Goal: Task Accomplishment & Management: Manage account settings

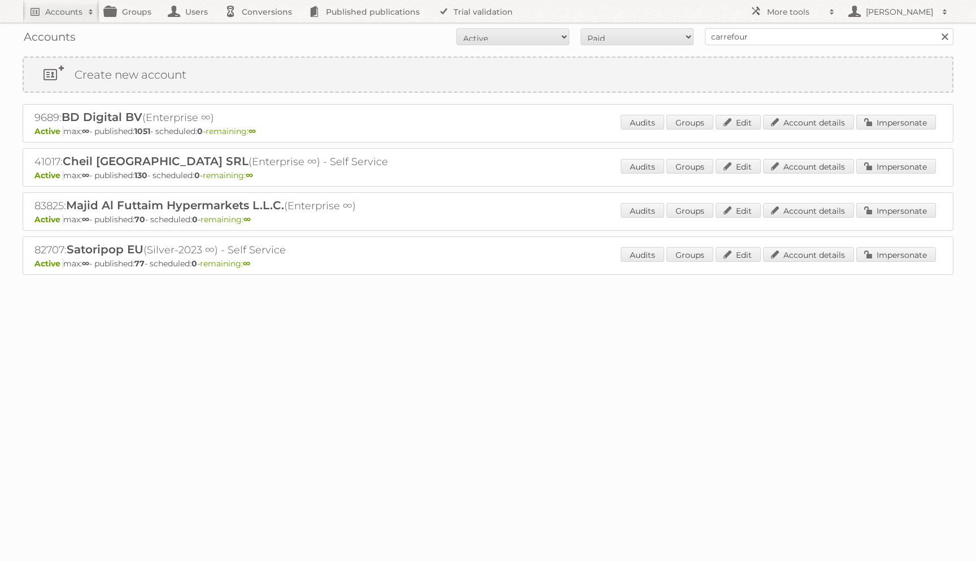
click at [835, 153] on div "41017: Cheil Romania SRL (Enterprise ∞) - Self Service Active max: ∞ - publishe…" at bounding box center [488, 167] width 931 height 38
click at [828, 160] on link "Account details" at bounding box center [808, 166] width 91 height 15
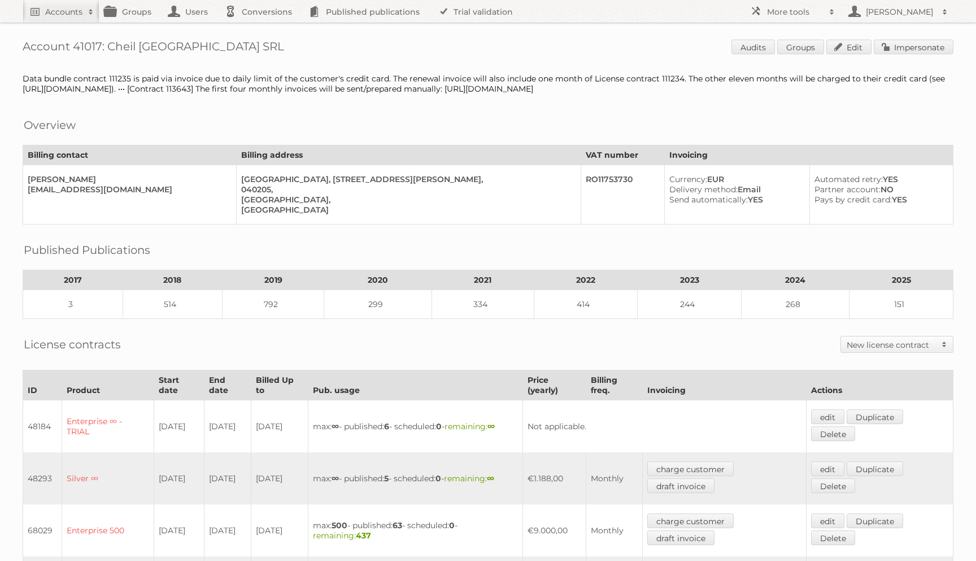
click at [872, 44] on span "Audits Groups Edit Impersonate" at bounding box center [843, 48] width 222 height 17
click at [874, 45] on link "Impersonate" at bounding box center [914, 47] width 80 height 15
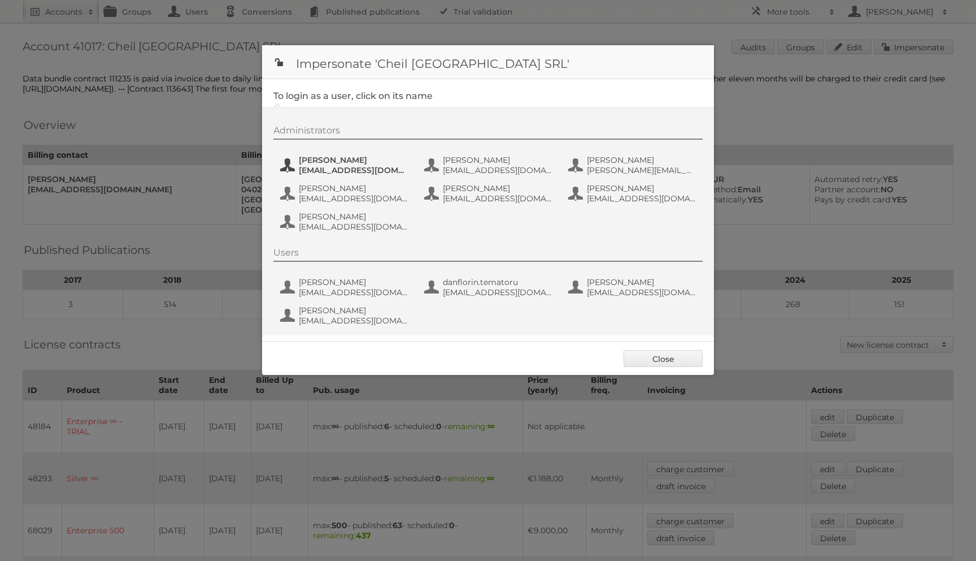
click at [314, 157] on span "Andrea Damian" at bounding box center [354, 160] width 110 height 10
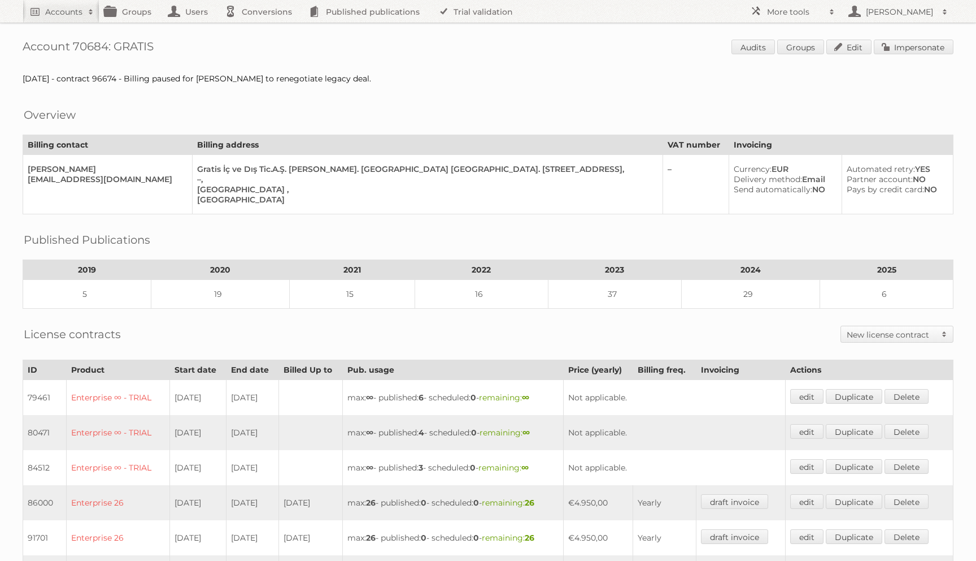
click at [173, 77] on div "Aug 2025 - contract 96674 - Billing paused for Aleksandar to renegotiate legacy…" at bounding box center [488, 78] width 931 height 10
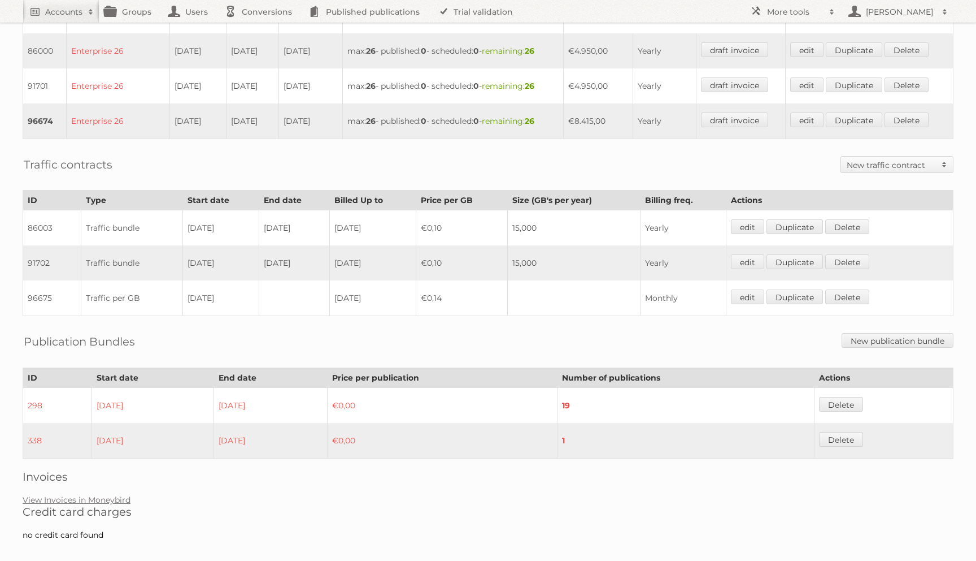
scroll to position [454, 0]
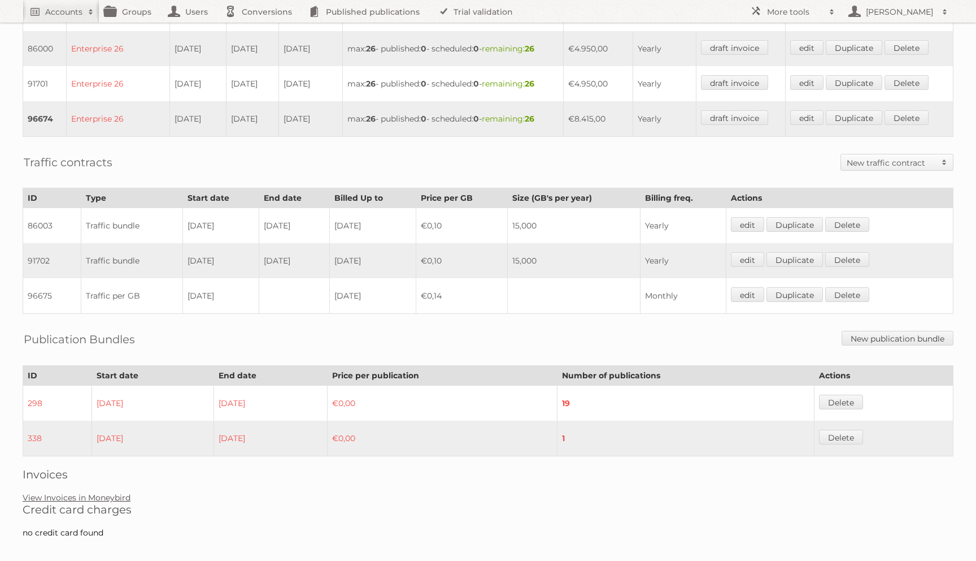
click at [101, 492] on link "View Invoices in Moneybird" at bounding box center [77, 497] width 108 height 10
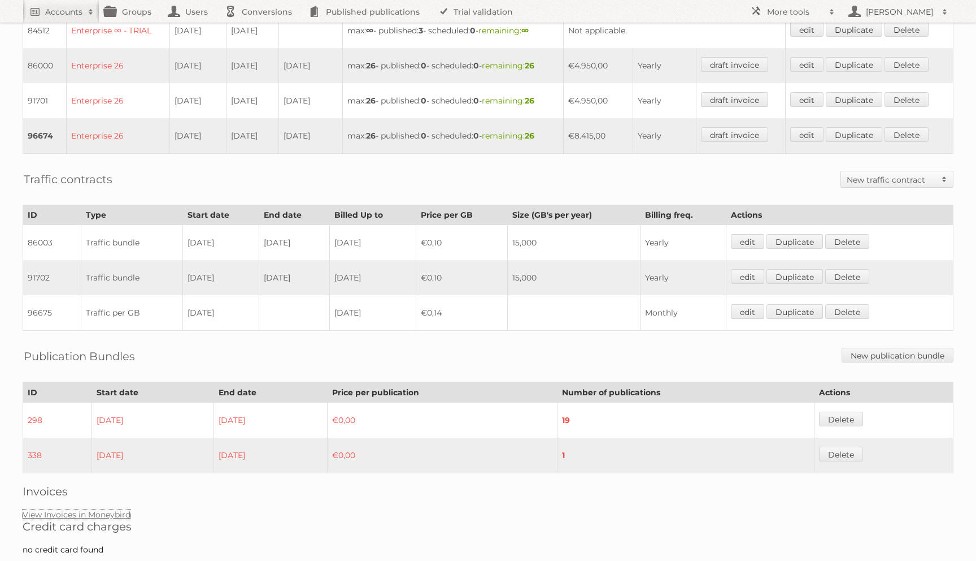
scroll to position [438, 0]
click at [112, 495] on div "Account 70684: GRATIS Audits Groups Edit Impersonate Aug 2025 - contract 96674 …" at bounding box center [488, 63] width 976 height 1002
click at [112, 507] on link "View Invoices in Moneybird" at bounding box center [77, 512] width 108 height 10
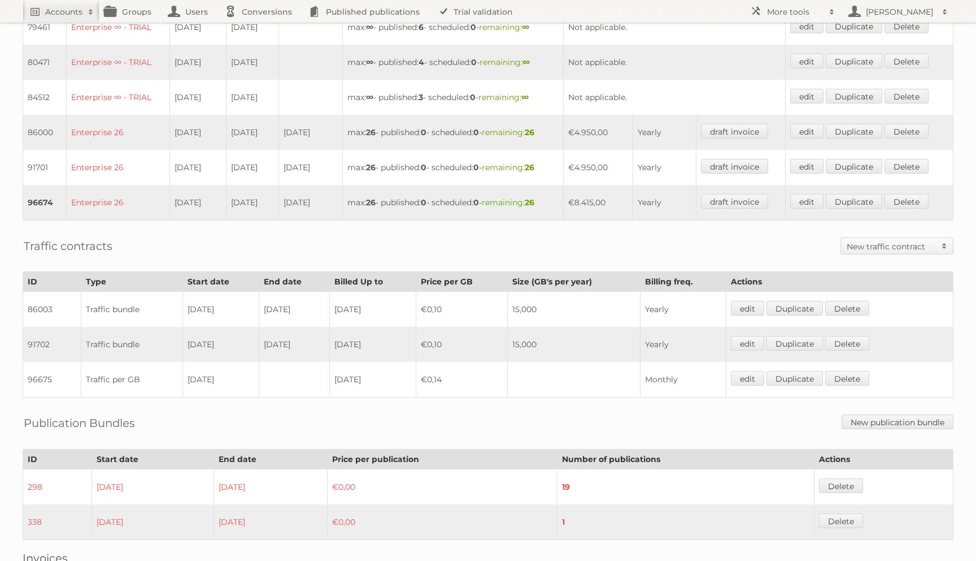
scroll to position [0, 0]
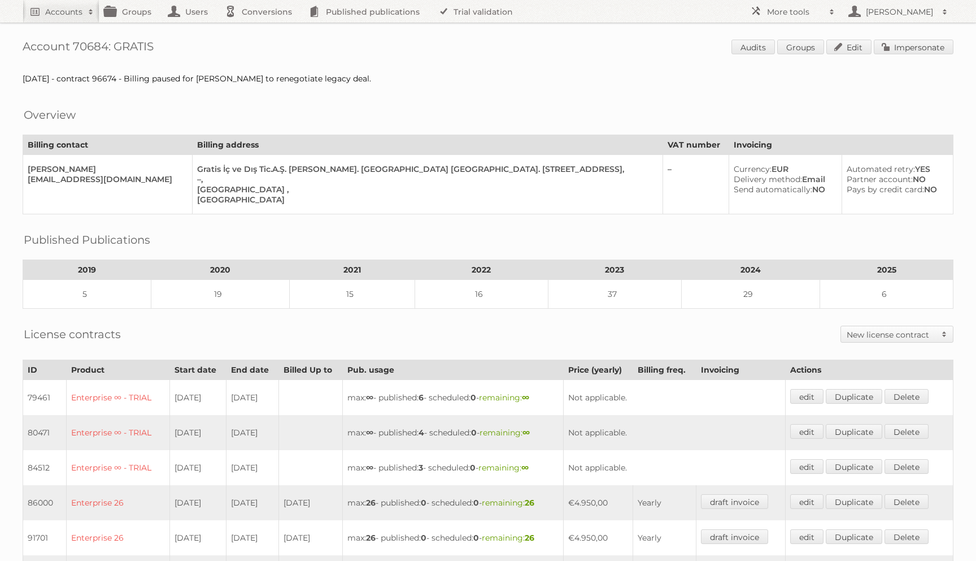
click at [89, 51] on h1 "Account 70684: GRATIS Audits Groups Edit Impersonate" at bounding box center [488, 48] width 931 height 17
copy h1 "70684"
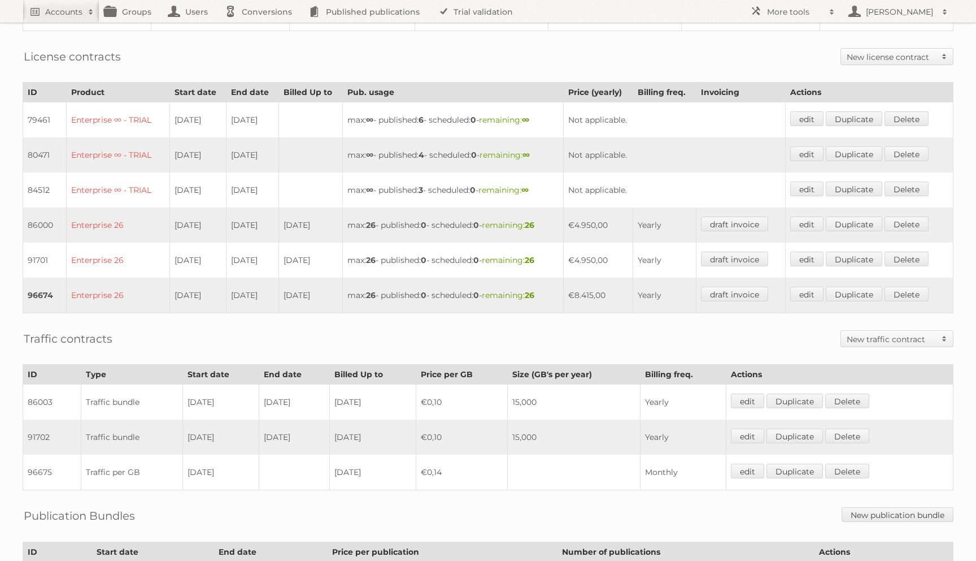
scroll to position [266, 0]
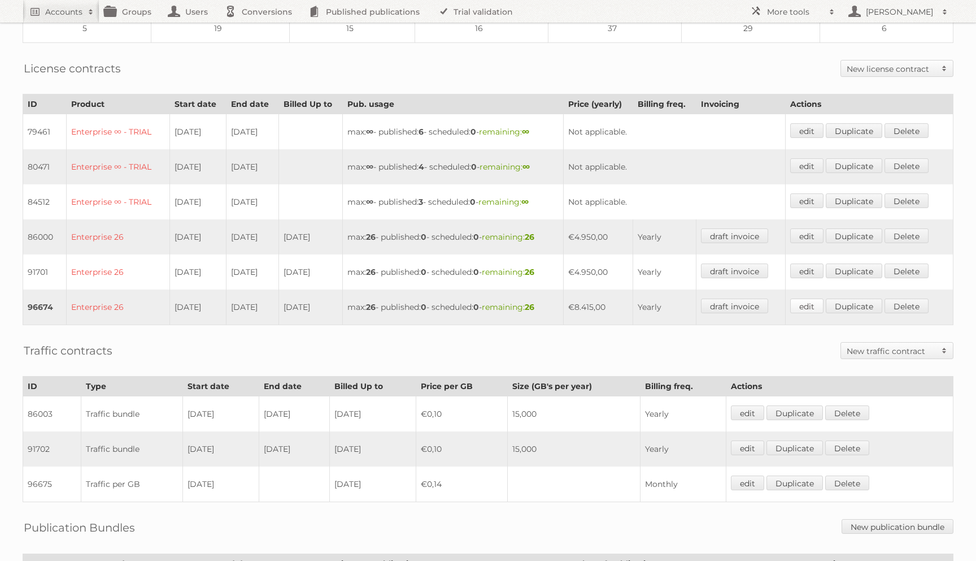
click at [811, 300] on link "edit" at bounding box center [807, 305] width 33 height 15
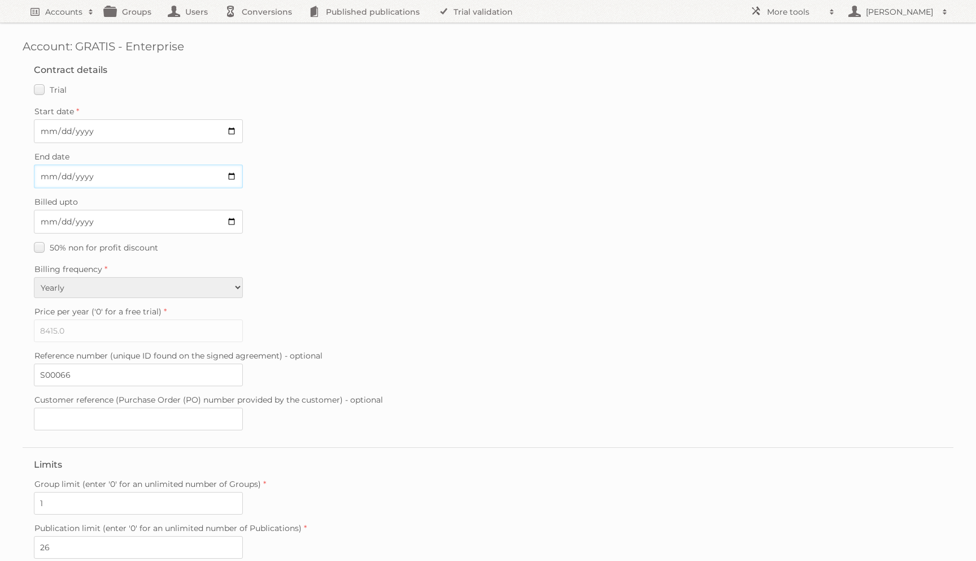
click at [45, 172] on input "2025-08-27" at bounding box center [138, 176] width 209 height 24
type input "2025-08-05"
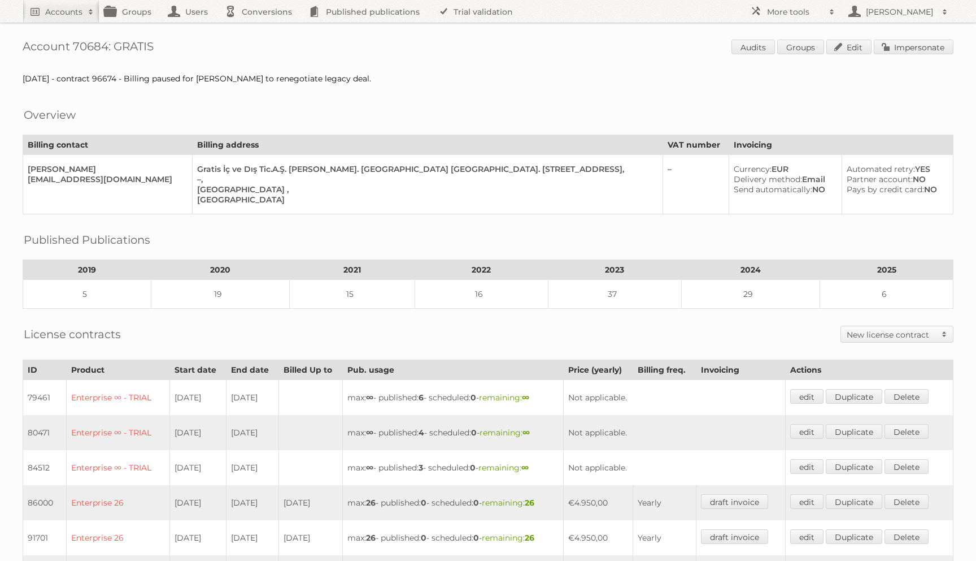
scroll to position [261, 0]
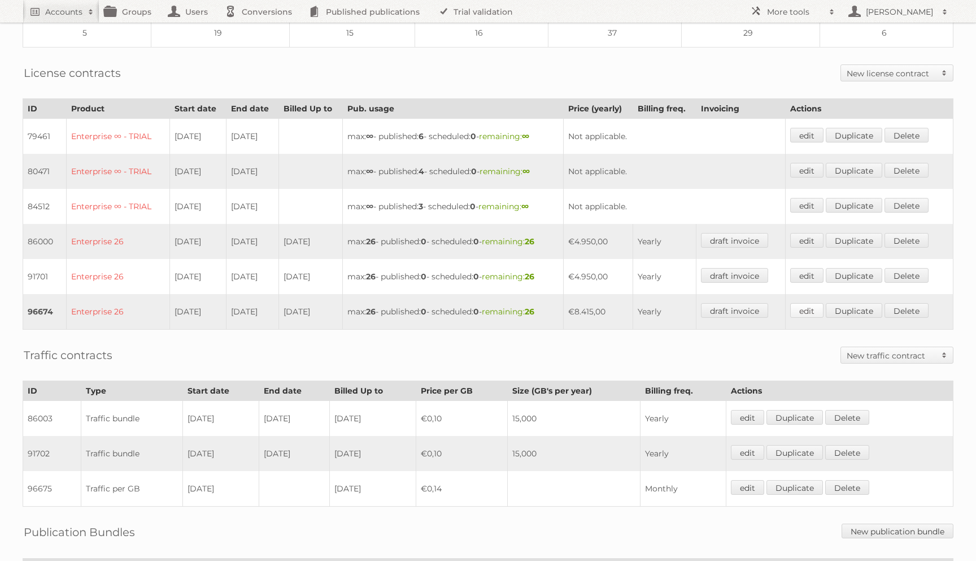
click at [815, 303] on link "edit" at bounding box center [807, 310] width 33 height 15
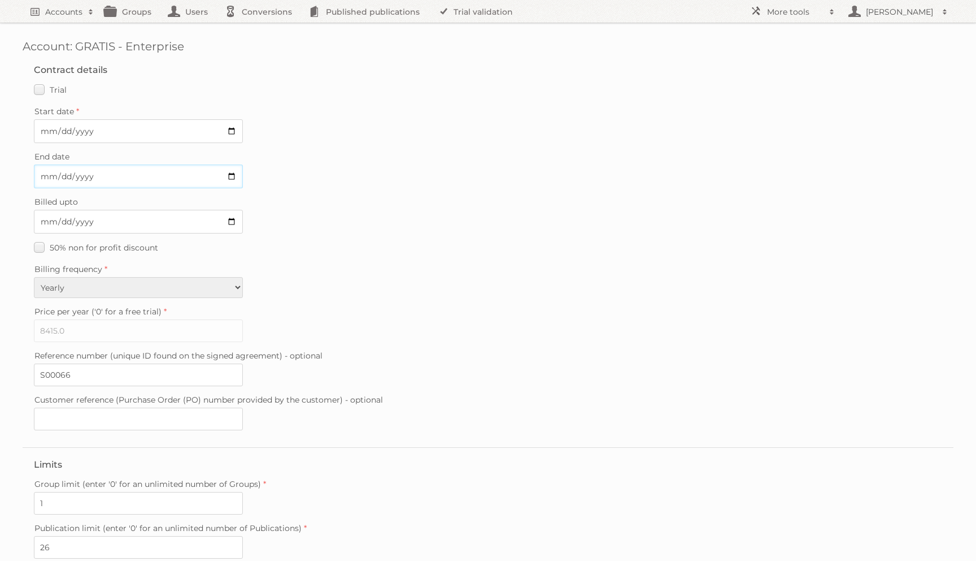
click at [42, 174] on input "[DATE]" at bounding box center [138, 176] width 209 height 24
type input "2025-08-04"
click at [580, 46] on h1 "Account: GRATIS - Enterprise" at bounding box center [488, 47] width 931 height 14
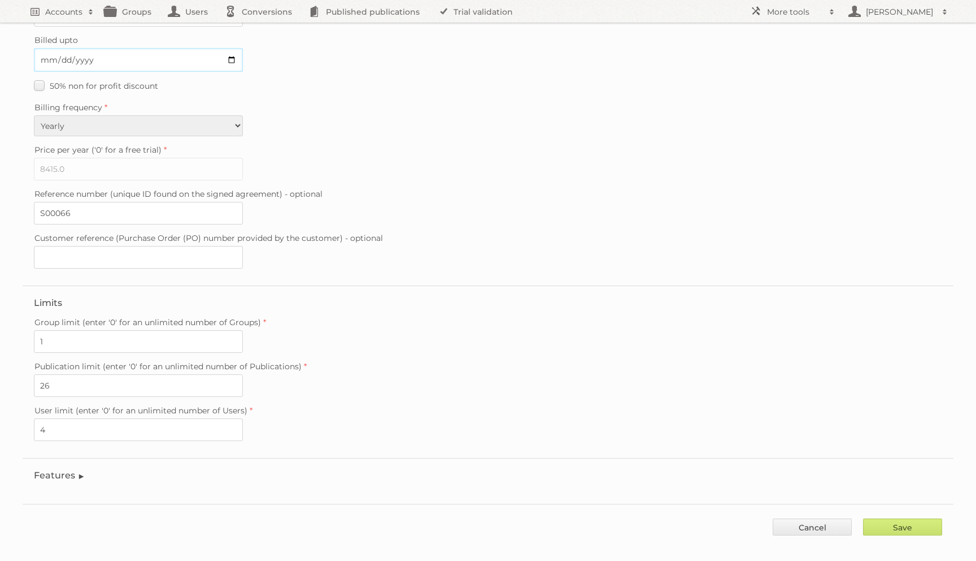
click at [80, 62] on input "2026-08-04" at bounding box center [138, 60] width 209 height 24
type input "2025-08-04"
click at [918, 520] on input "Save" at bounding box center [902, 526] width 79 height 17
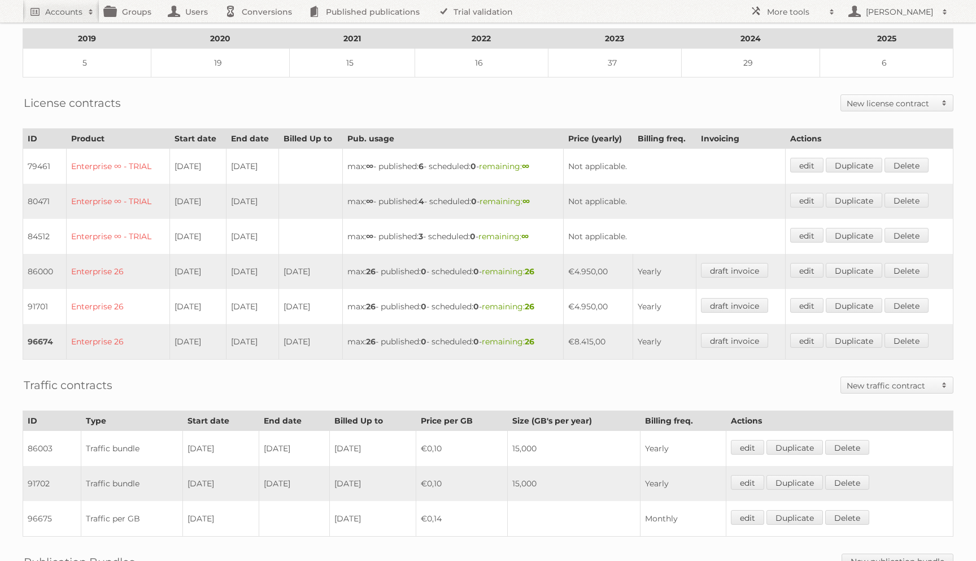
scroll to position [228, 0]
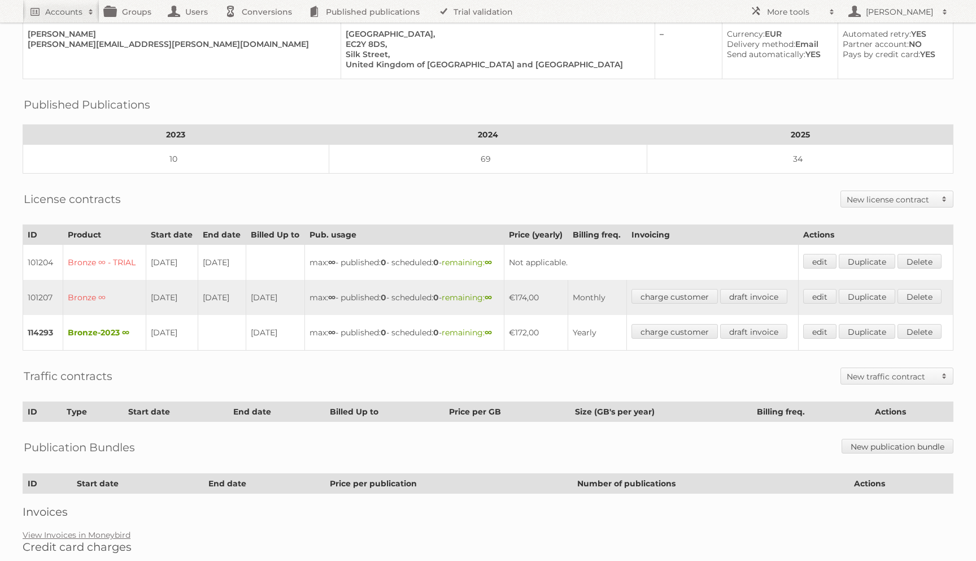
scroll to position [108, 0]
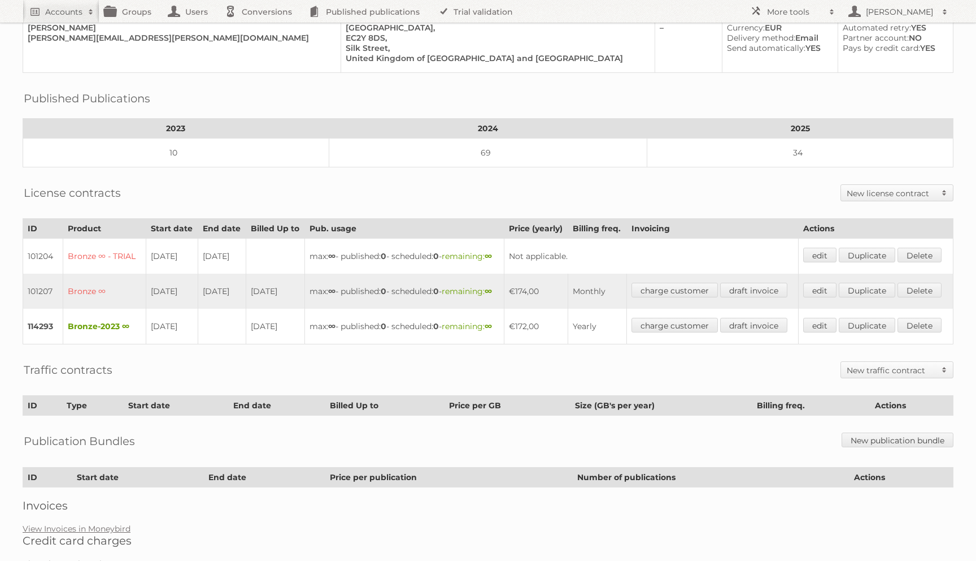
click at [883, 192] on h2 "New license contract" at bounding box center [891, 193] width 89 height 11
click at [868, 225] on link "Bronze-2023" at bounding box center [898, 229] width 112 height 17
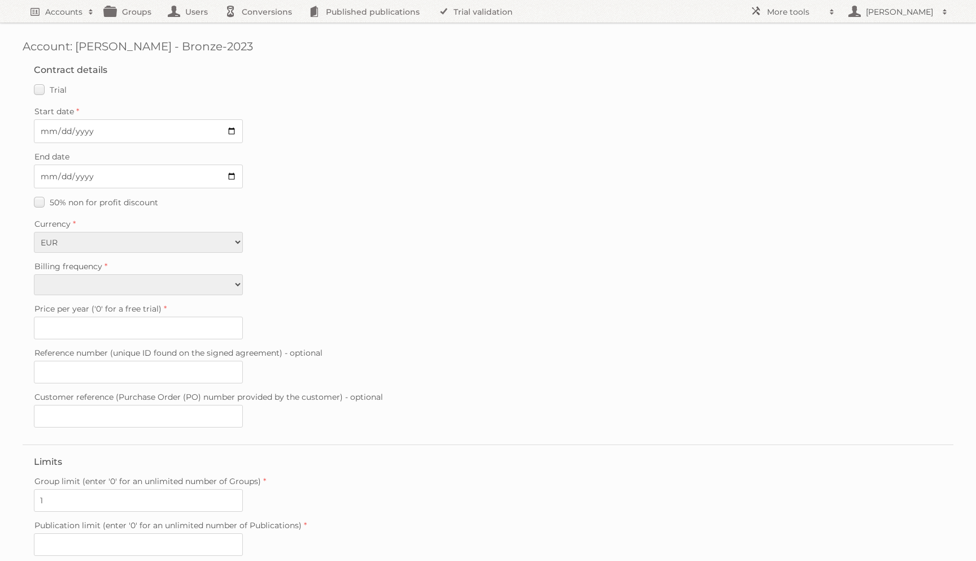
click at [112, 270] on label "Billing frequency" at bounding box center [488, 266] width 909 height 16
click at [112, 274] on select "Monthly Yearly" at bounding box center [138, 284] width 209 height 21
click at [89, 296] on fieldset "Contract details Trial Verified trial Start date End date 50% non for profit di…" at bounding box center [488, 248] width 931 height 391
click at [92, 286] on select "Monthly Yearly" at bounding box center [138, 284] width 209 height 21
select select "yearly"
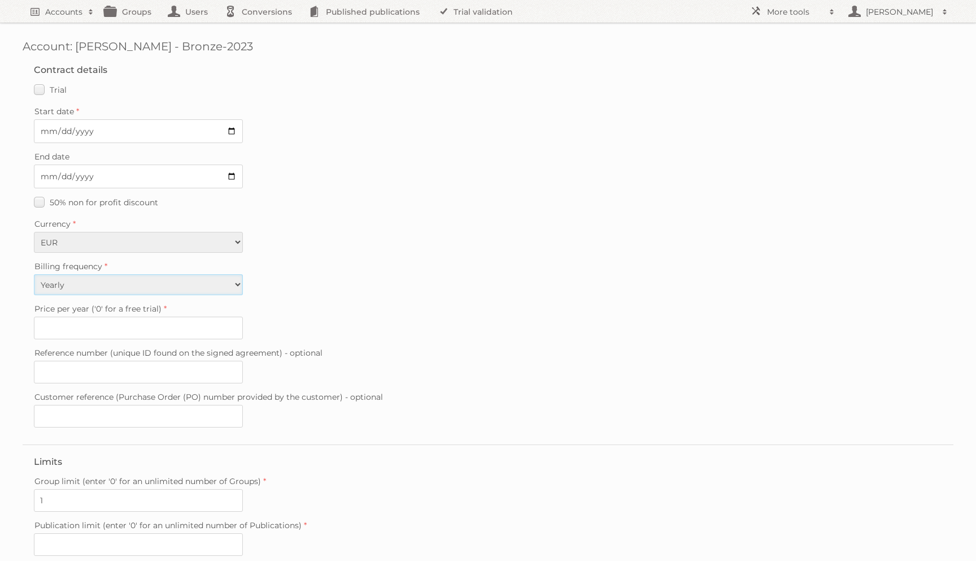
click at [34, 274] on select "Monthly Yearly" at bounding box center [138, 284] width 209 height 21
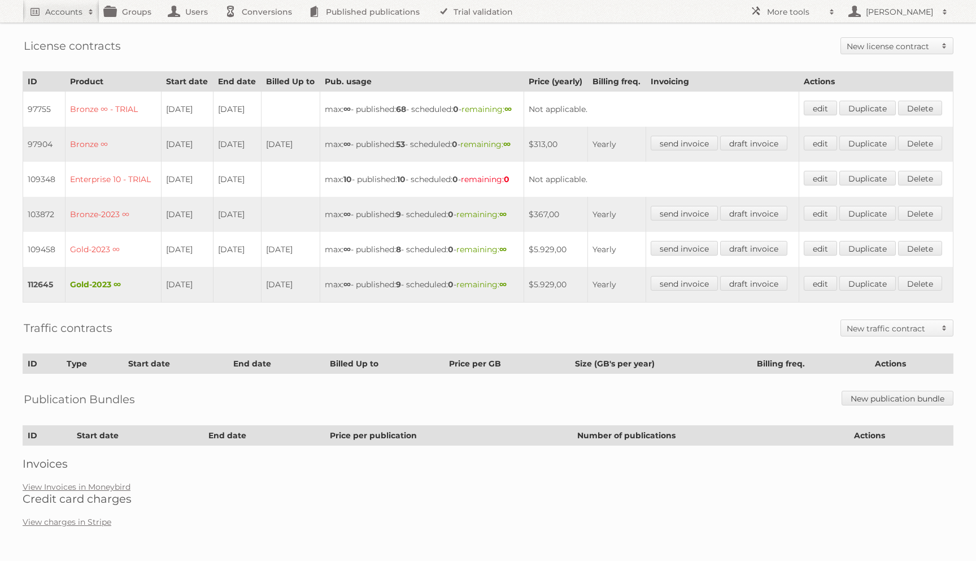
scroll to position [388, 0]
click at [89, 481] on div "Account 84042: Alpha Creativa Audits Groups Edit Impersonate Contract 112645 wa…" at bounding box center [488, 125] width 976 height 826
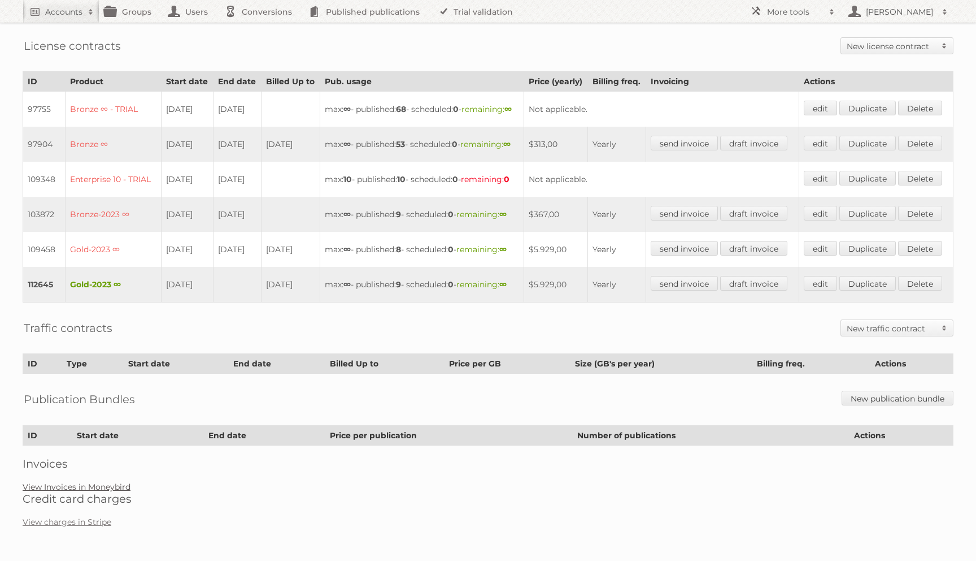
click at [89, 484] on link "View Invoices in Moneybird" at bounding box center [77, 486] width 108 height 10
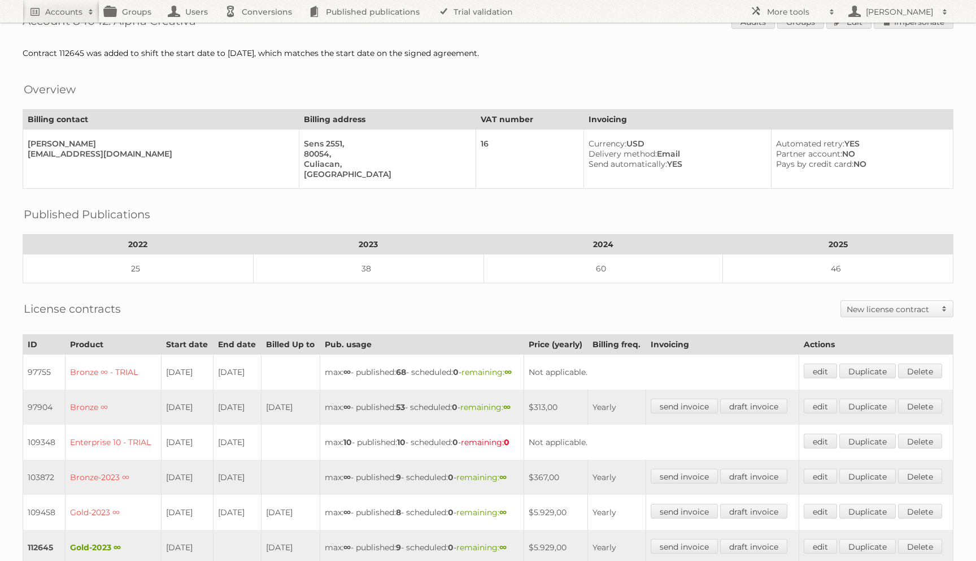
scroll to position [0, 0]
